Goal: Task Accomplishment & Management: Use online tool/utility

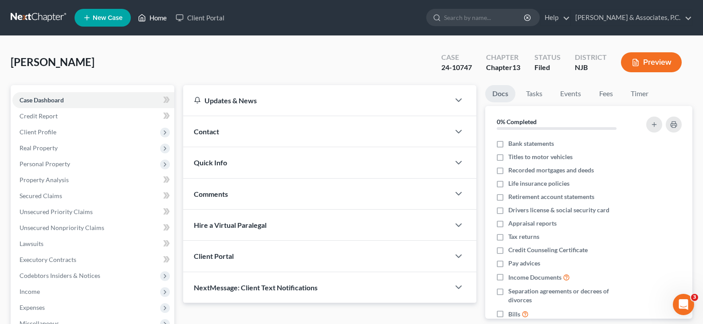
click at [159, 17] on link "Home" at bounding box center [152, 18] width 38 height 16
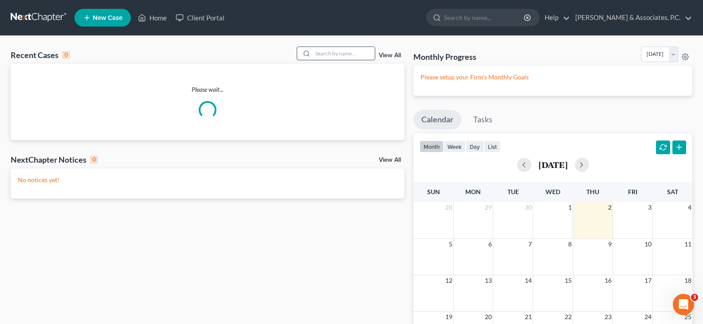
click at [334, 56] on input "search" at bounding box center [344, 53] width 62 height 13
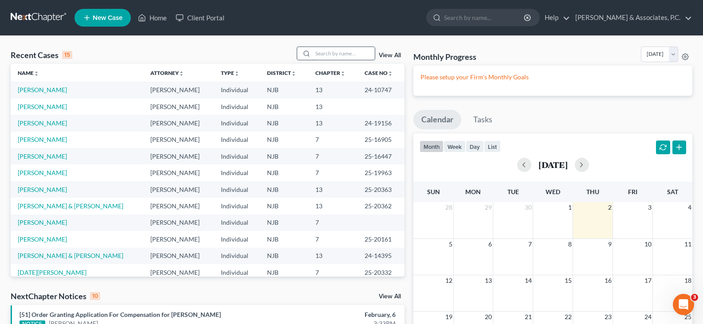
click at [324, 50] on input "search" at bounding box center [344, 53] width 62 height 13
type input "[PERSON_NAME]"
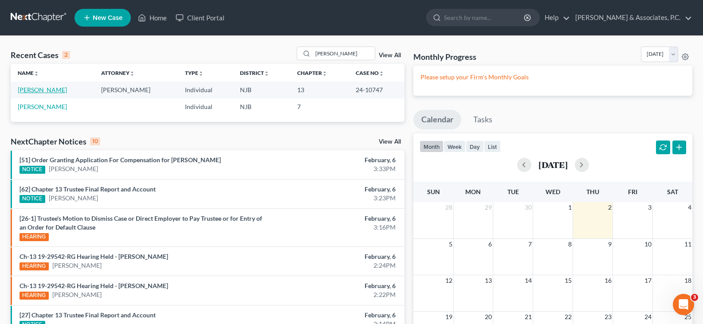
click at [45, 91] on link "[PERSON_NAME]" at bounding box center [42, 90] width 49 height 8
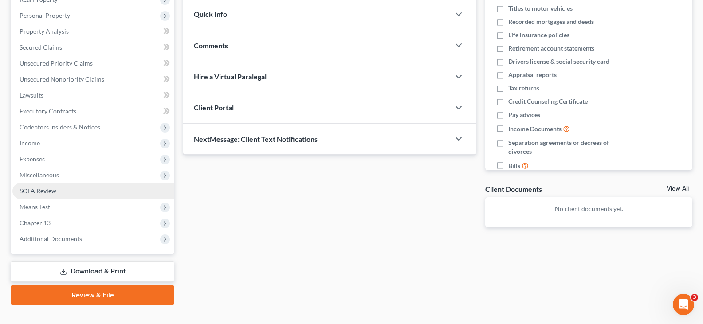
scroll to position [163, 0]
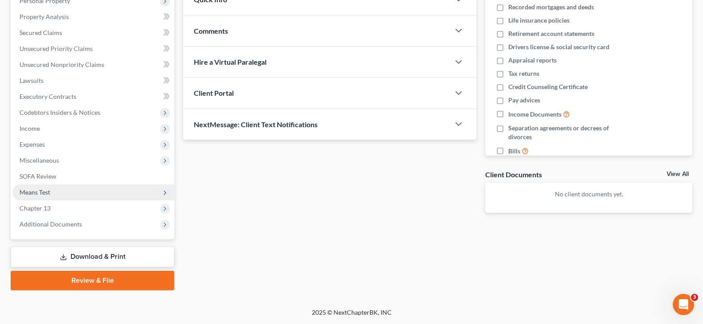
click at [43, 191] on span "Means Test" at bounding box center [35, 192] width 31 height 8
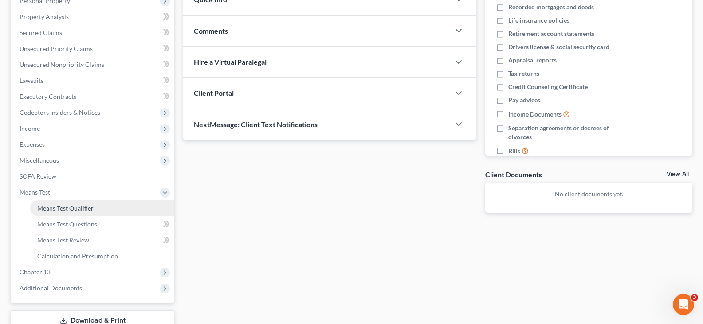
click at [69, 208] on span "Means Test Qualifier" at bounding box center [65, 208] width 56 height 8
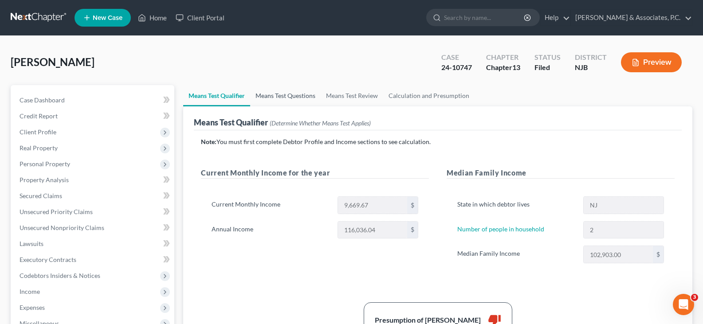
click at [281, 93] on link "Means Test Questions" at bounding box center [285, 95] width 71 height 21
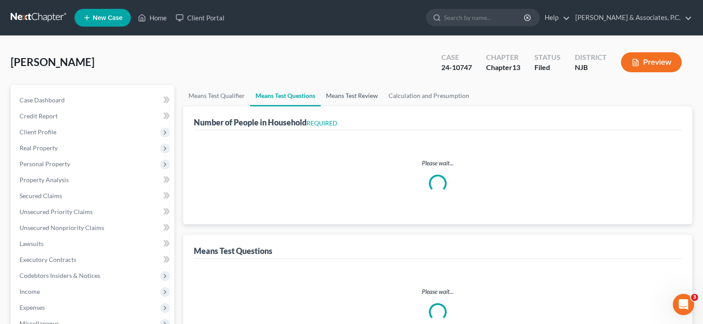
click at [344, 97] on link "Means Test Review" at bounding box center [352, 95] width 63 height 21
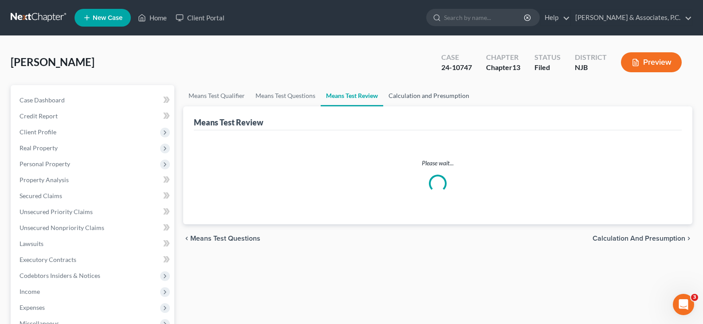
click at [411, 98] on link "Calculation and Presumption" at bounding box center [428, 95] width 91 height 21
